Goal: Navigation & Orientation: Find specific page/section

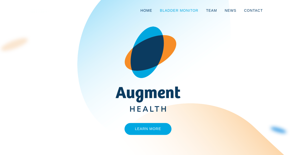
click at [162, 18] on link "Bladder Monitor" at bounding box center [179, 10] width 46 height 17
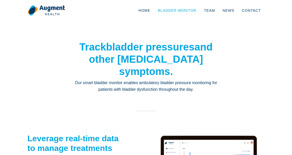
click at [163, 17] on link "Bladder Monitor" at bounding box center [177, 10] width 46 height 17
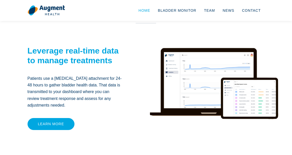
scroll to position [88, 0]
click at [151, 9] on link "Home" at bounding box center [144, 10] width 19 height 17
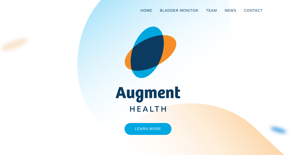
click at [151, 9] on link "Home" at bounding box center [146, 10] width 19 height 17
click at [208, 9] on link "Team" at bounding box center [211, 10] width 19 height 17
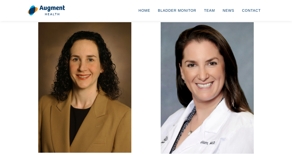
scroll to position [494, 0]
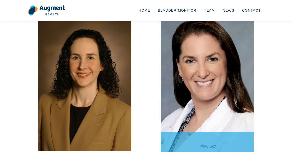
click at [201, 40] on img at bounding box center [207, 86] width 102 height 145
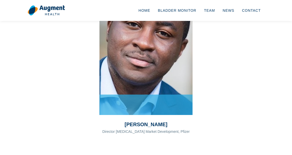
scroll to position [1144, 0]
